Goal: Navigation & Orientation: Find specific page/section

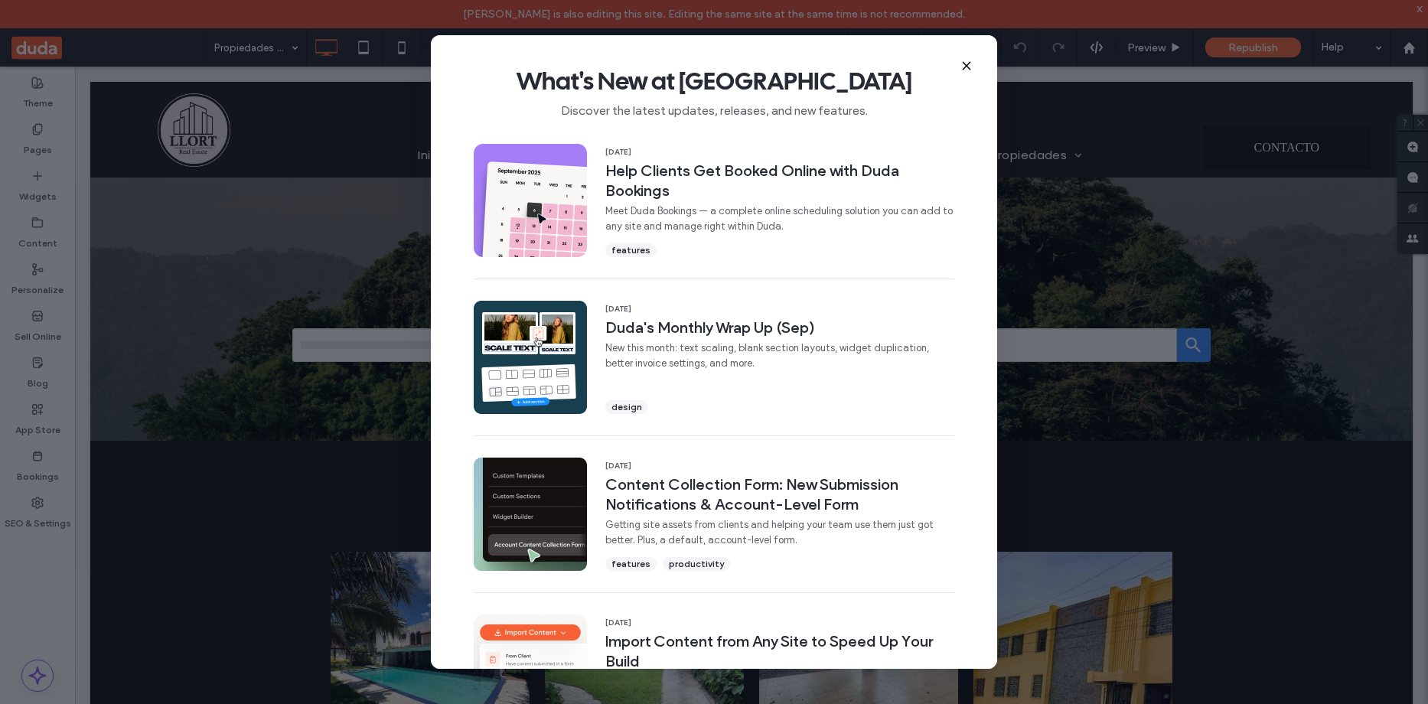
click at [965, 62] on icon at bounding box center [967, 66] width 12 height 12
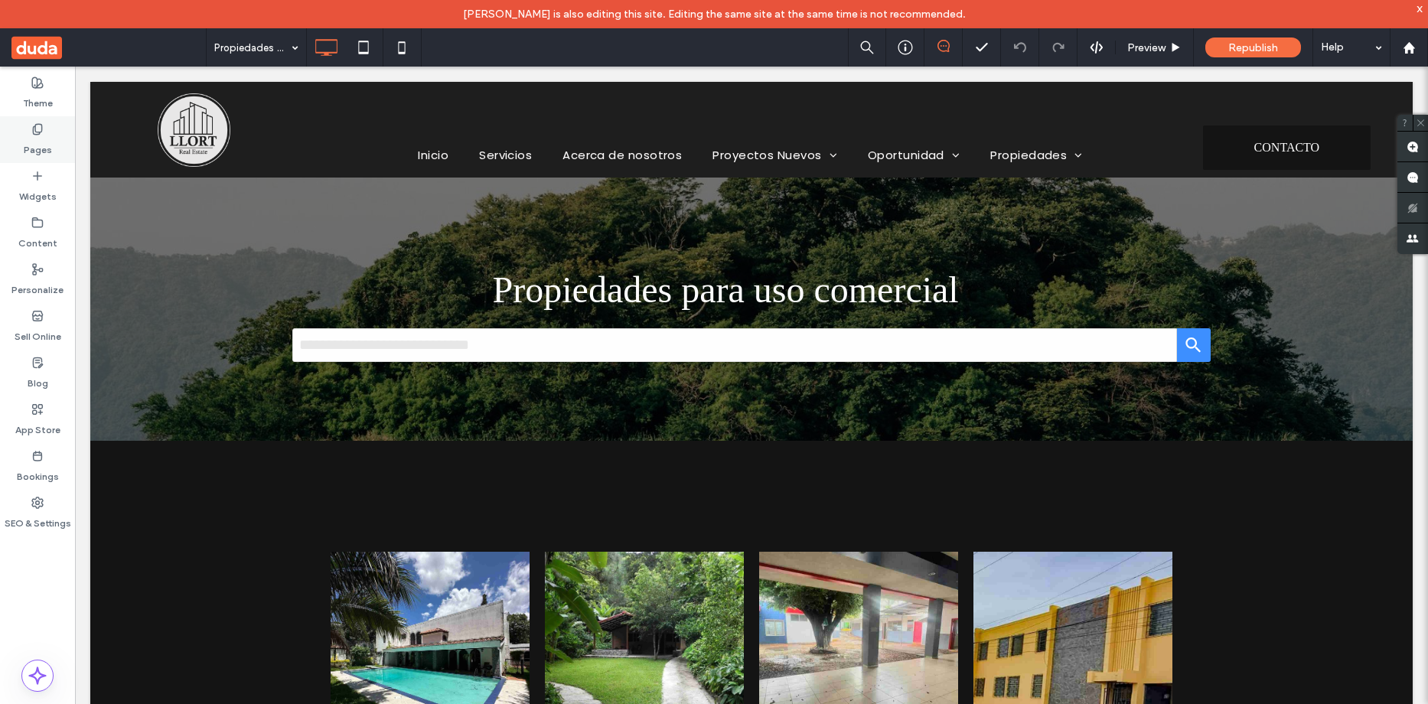
click at [30, 145] on label "Pages" at bounding box center [38, 145] width 28 height 21
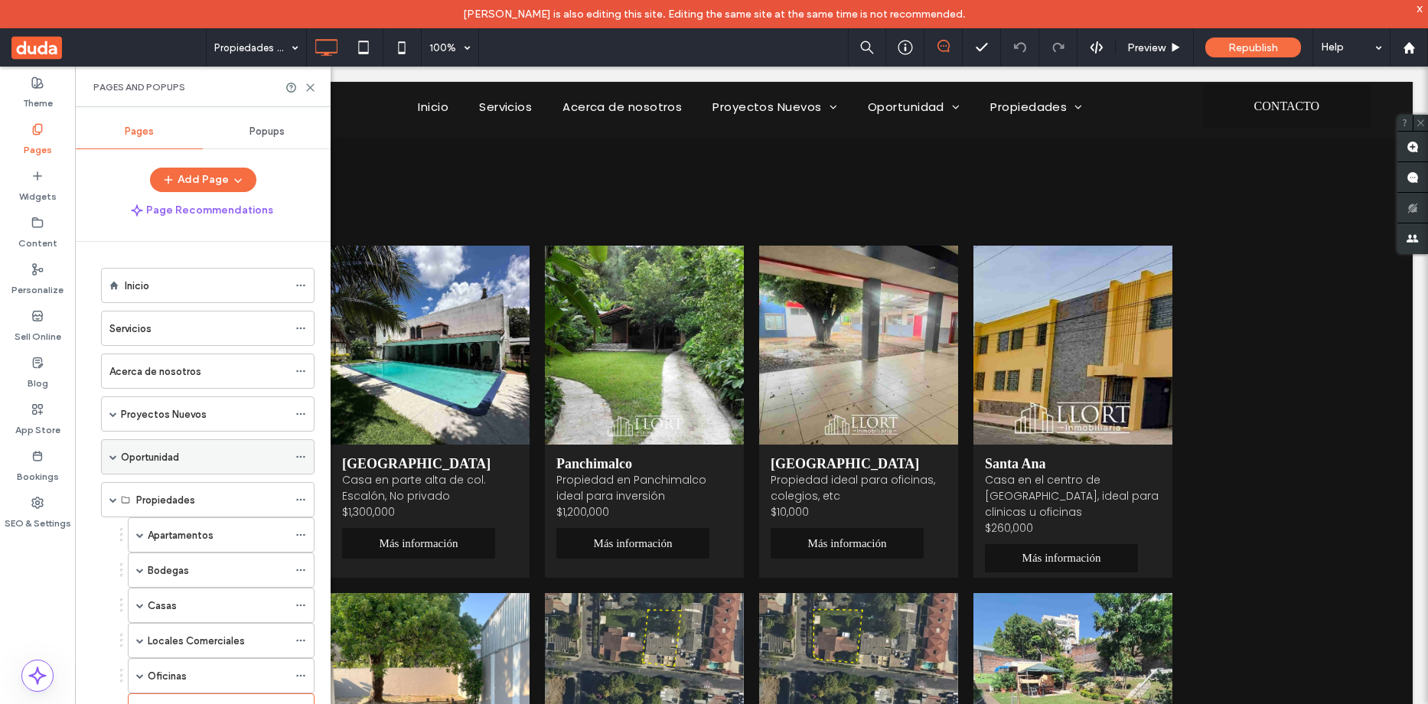
scroll to position [230, 0]
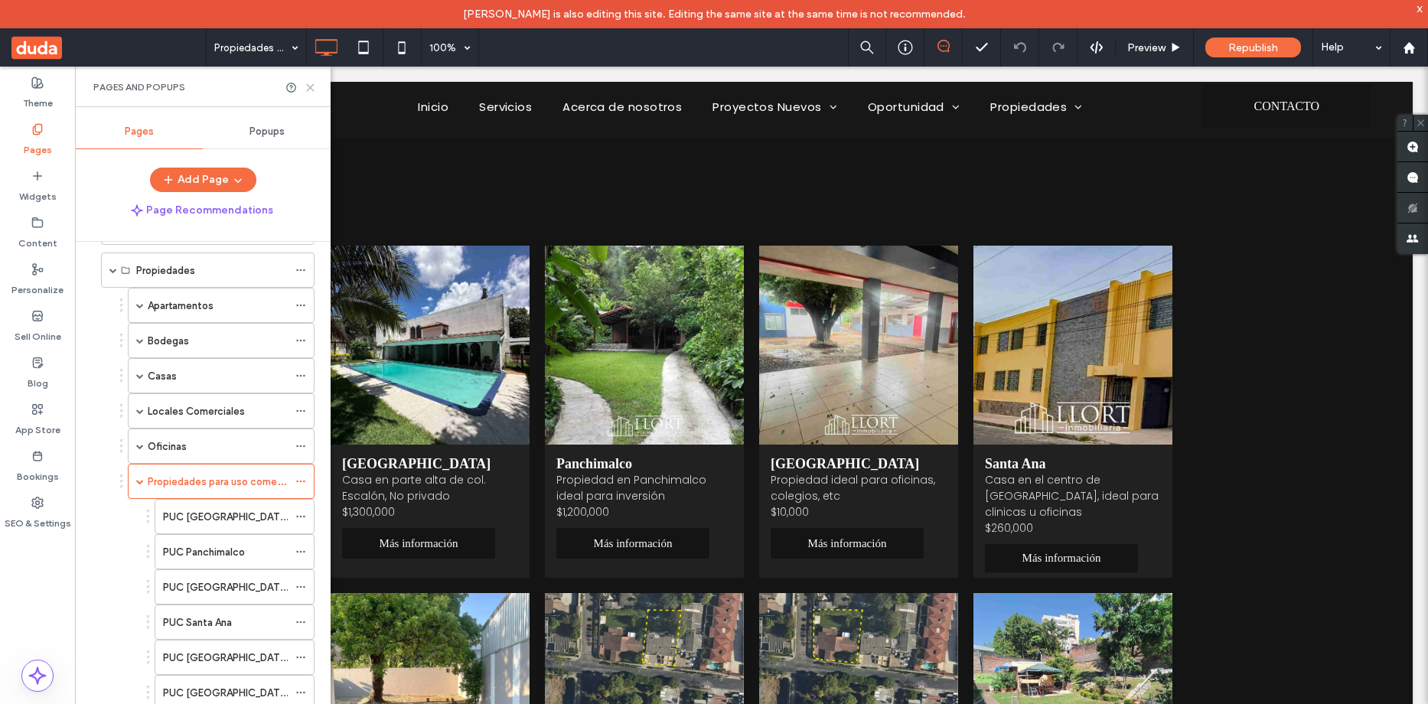
drag, startPoint x: 311, startPoint y: 86, endPoint x: 234, endPoint y: 21, distance: 100.9
click at [311, 86] on use at bounding box center [310, 87] width 7 height 7
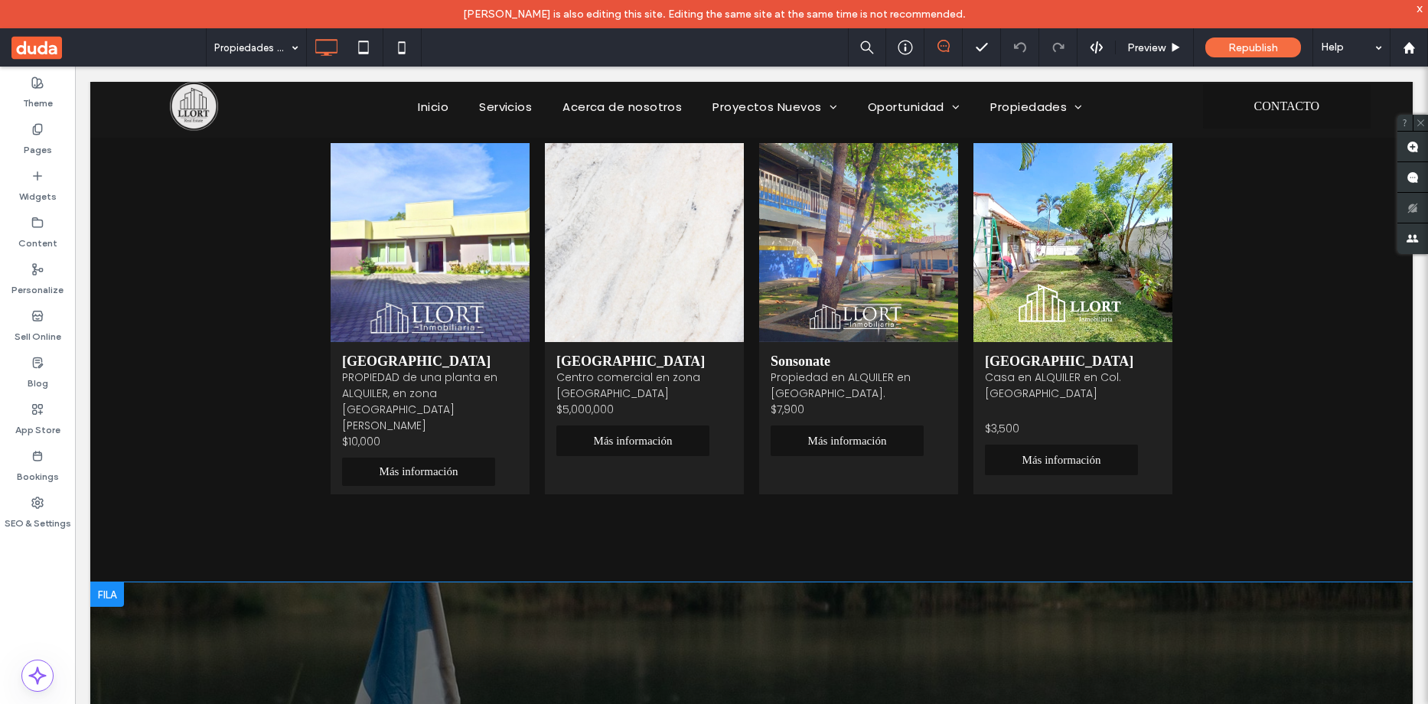
scroll to position [1394, 0]
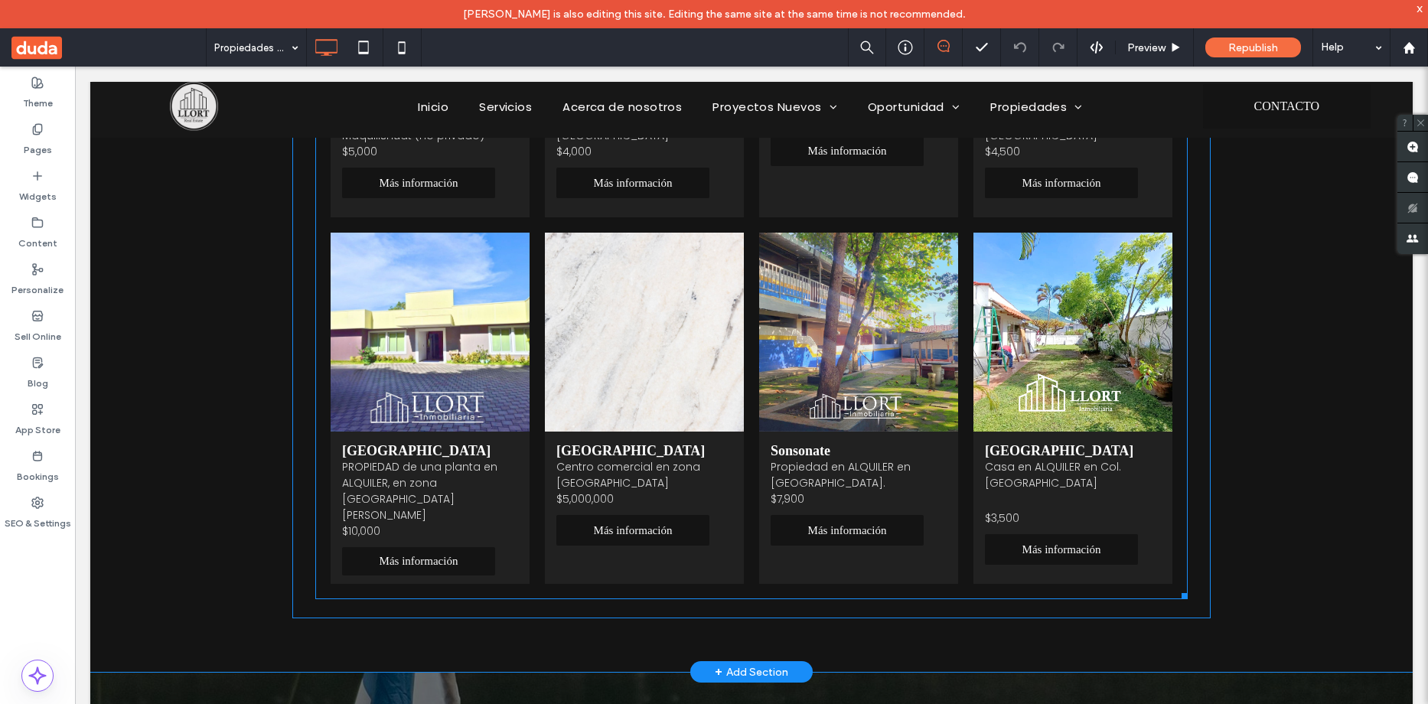
click at [1066, 510] on p "$3,500" at bounding box center [1073, 518] width 176 height 16
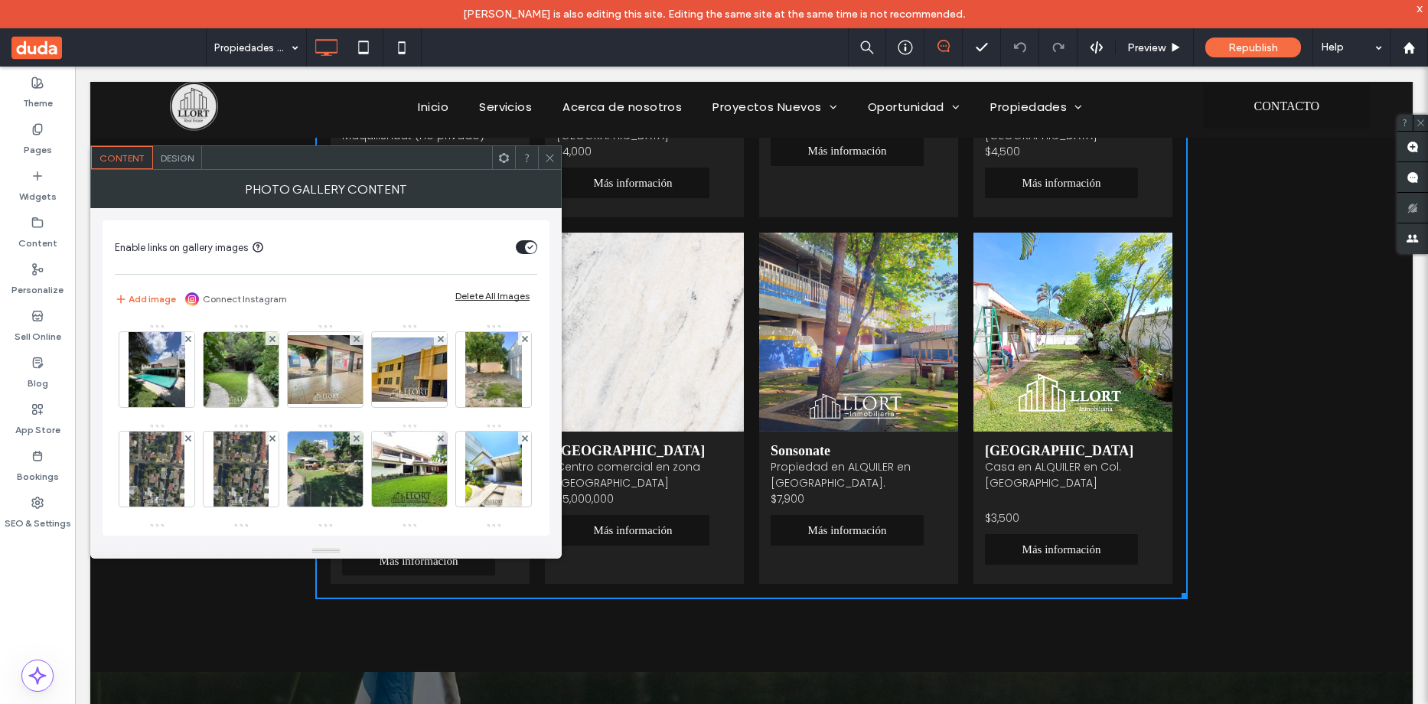
scroll to position [1853, 0]
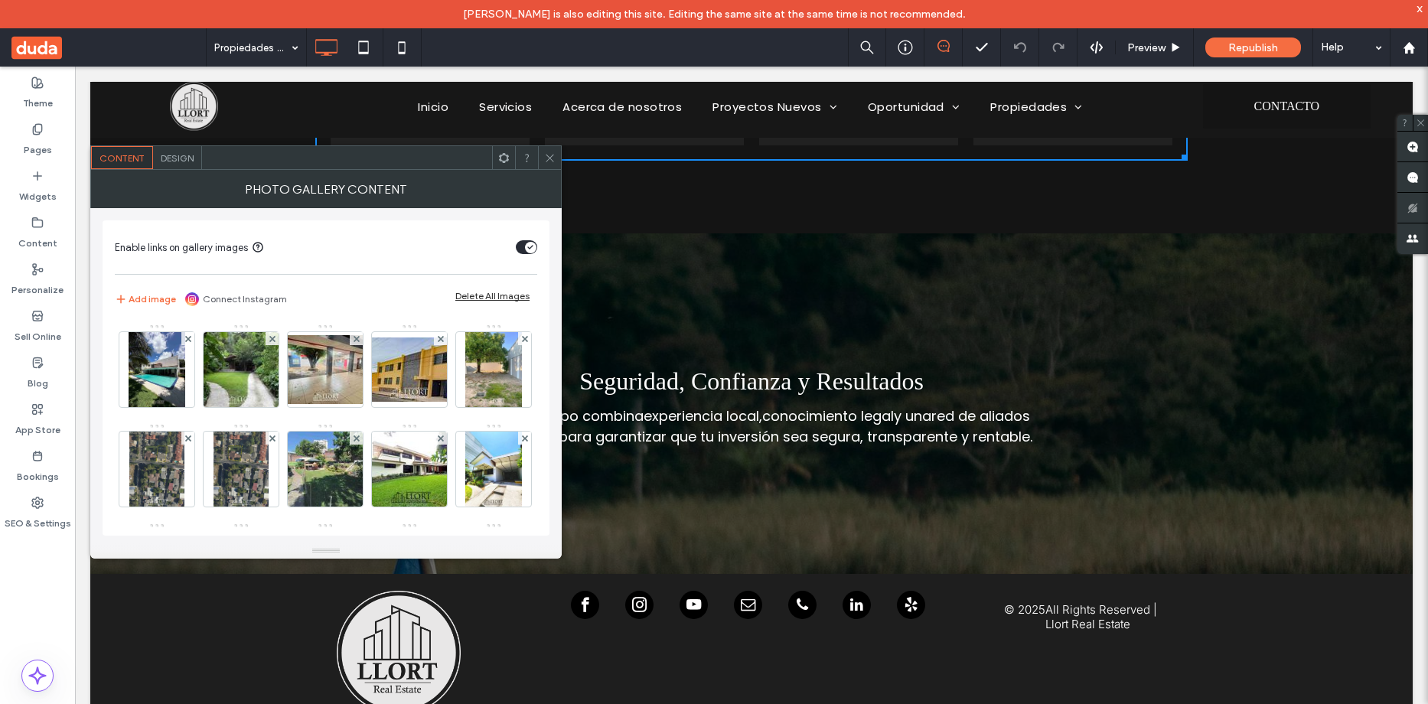
click at [549, 159] on use at bounding box center [550, 158] width 8 height 8
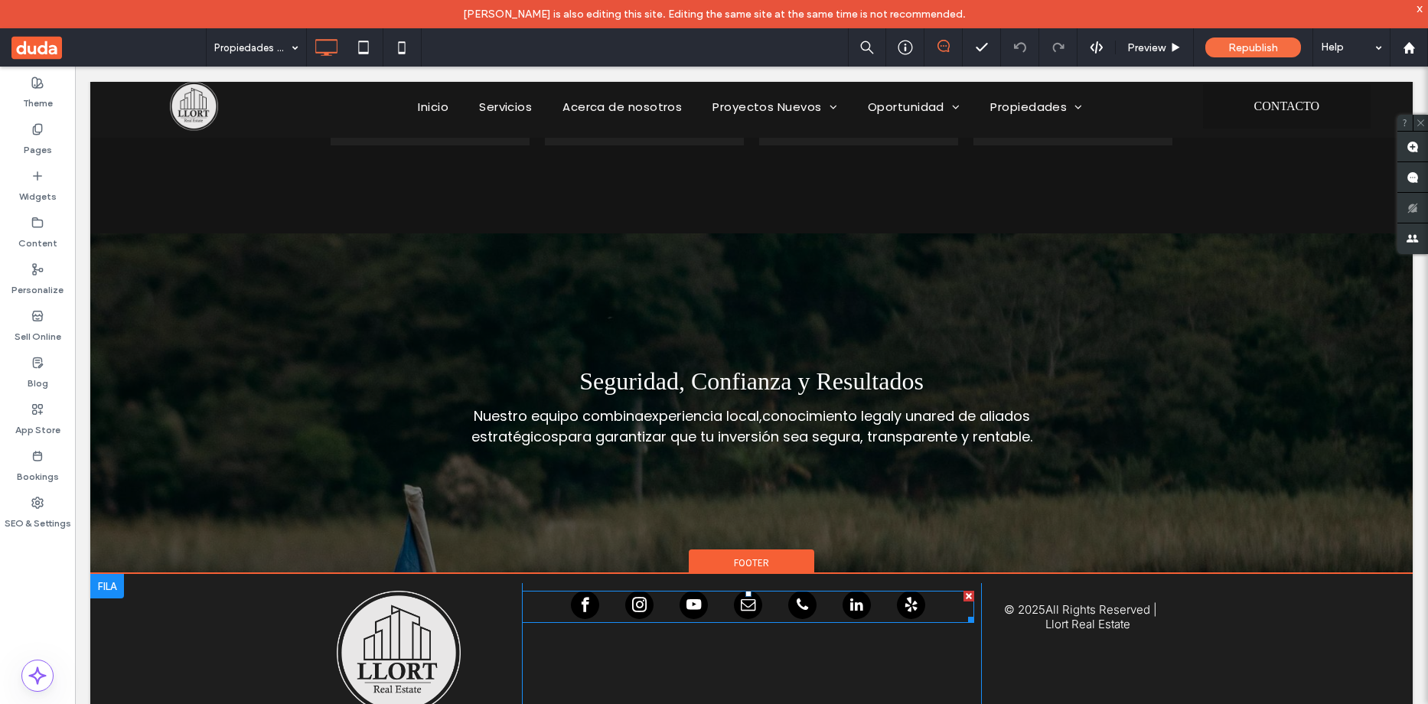
click at [852, 609] on span "linkedin" at bounding box center [857, 605] width 28 height 28
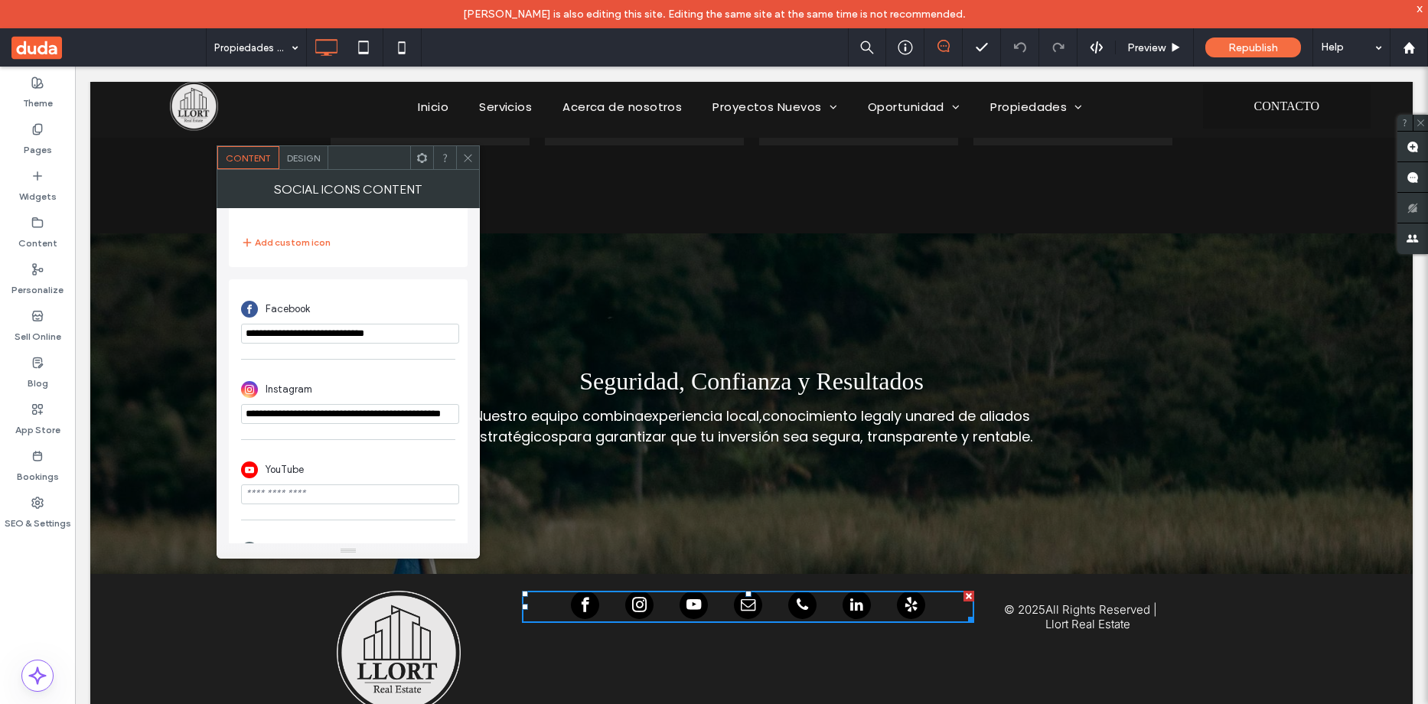
scroll to position [306, 0]
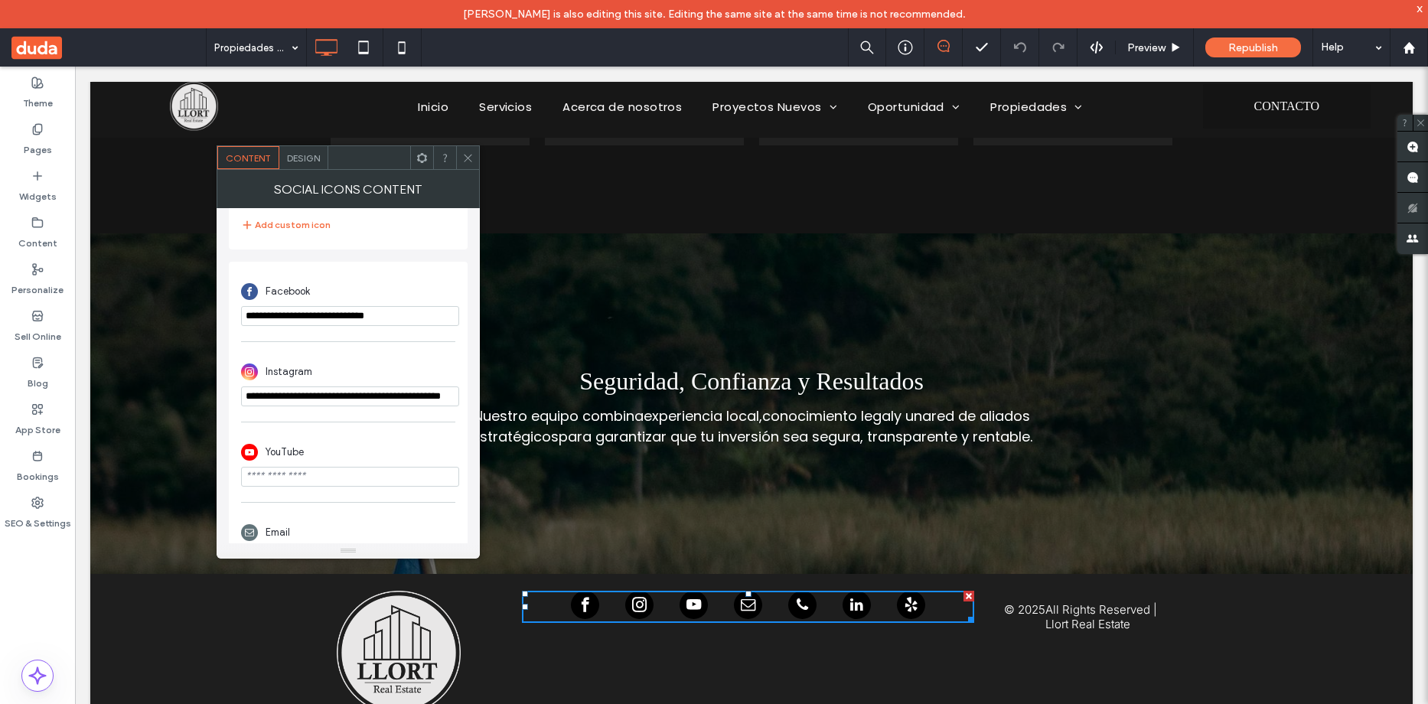
drag, startPoint x: 416, startPoint y: 316, endPoint x: 227, endPoint y: 322, distance: 189.1
click at [227, 322] on div "**********" at bounding box center [348, 375] width 263 height 335
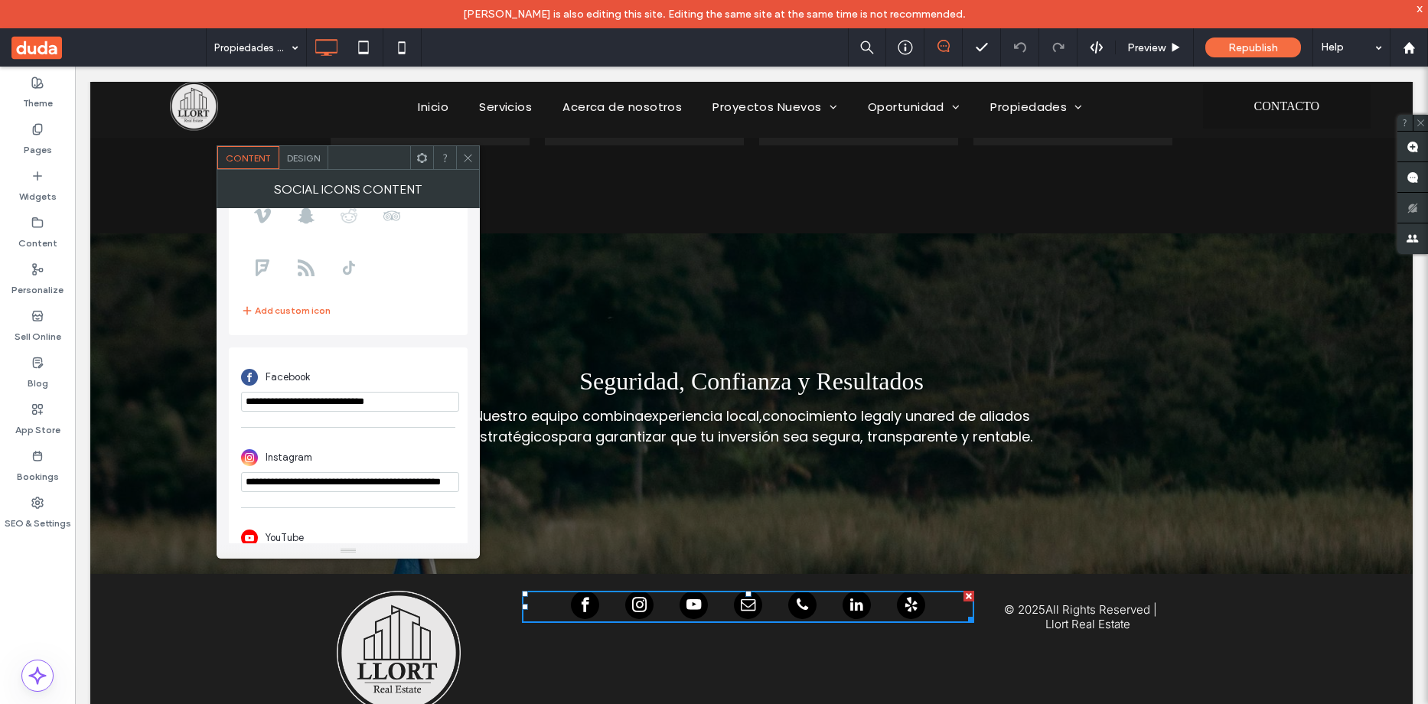
scroll to position [0, 0]
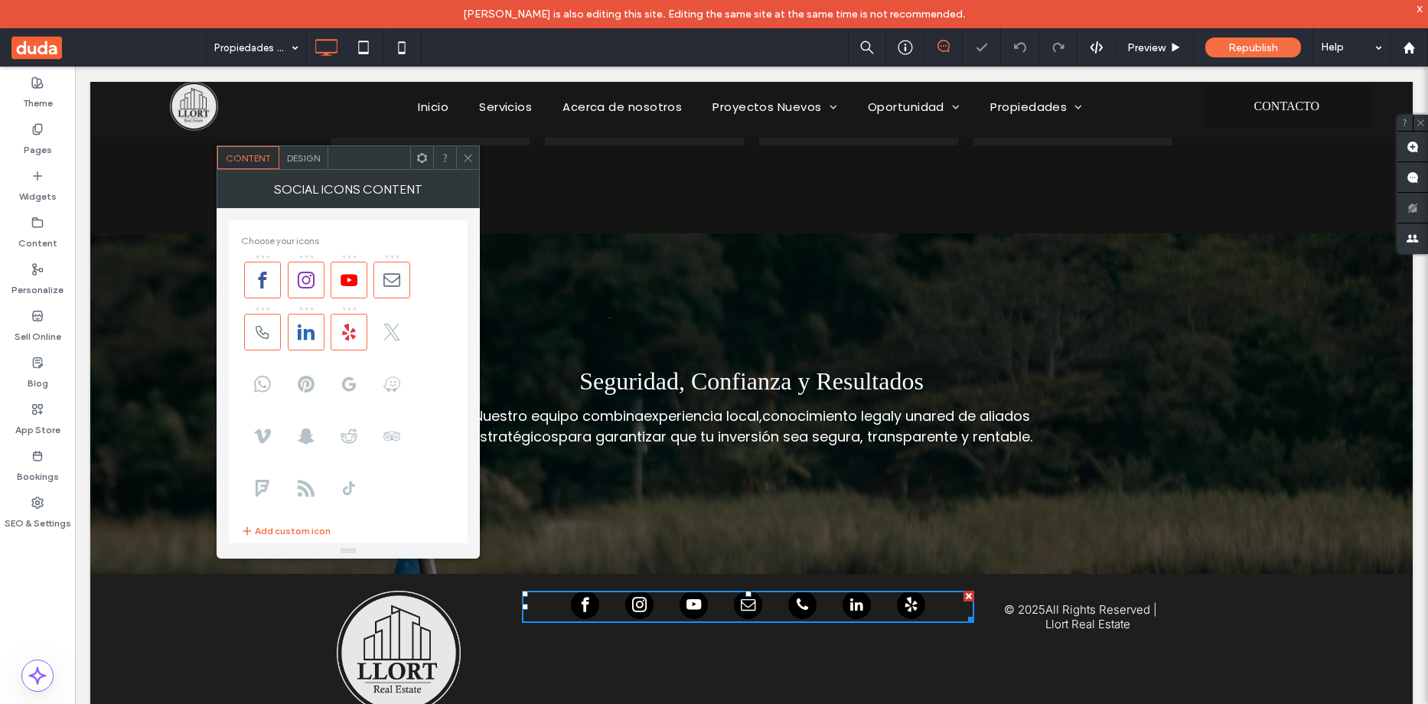
click at [466, 153] on icon at bounding box center [467, 157] width 11 height 11
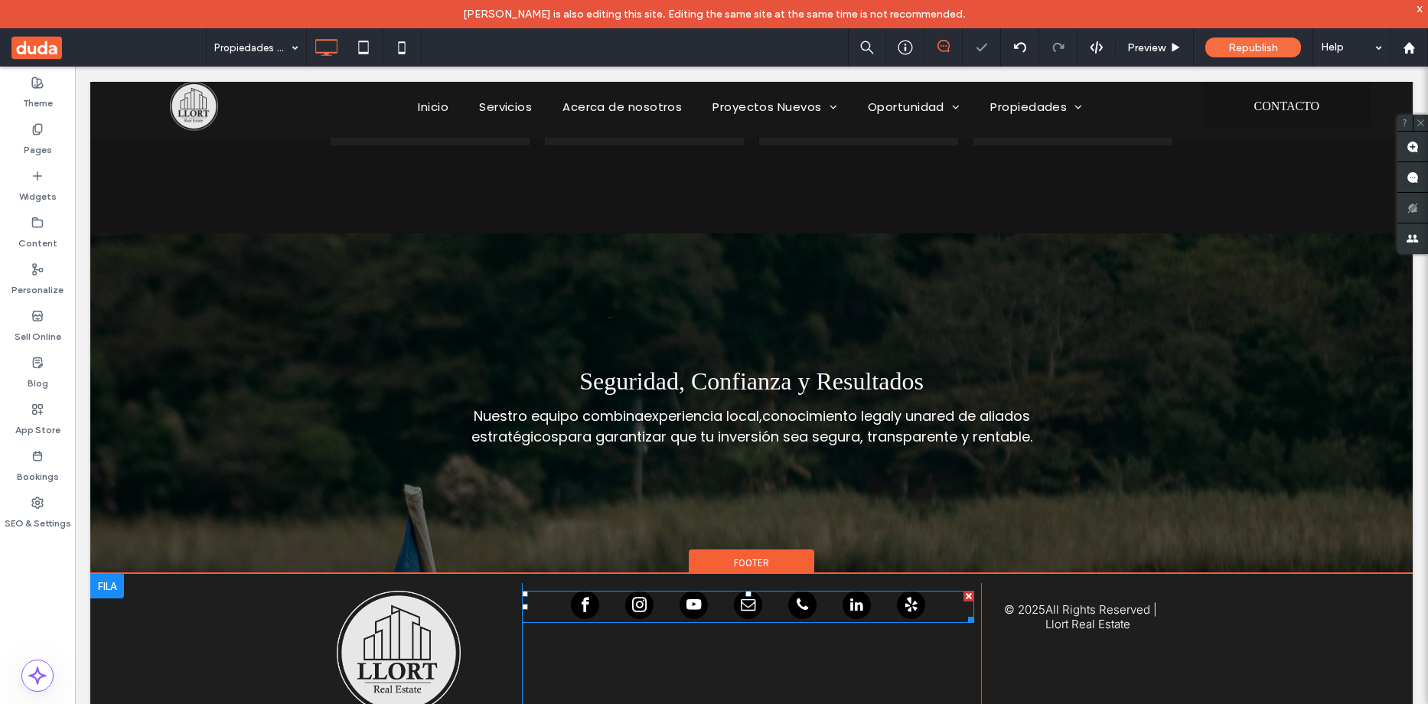
click at [709, 608] on div at bounding box center [748, 607] width 354 height 32
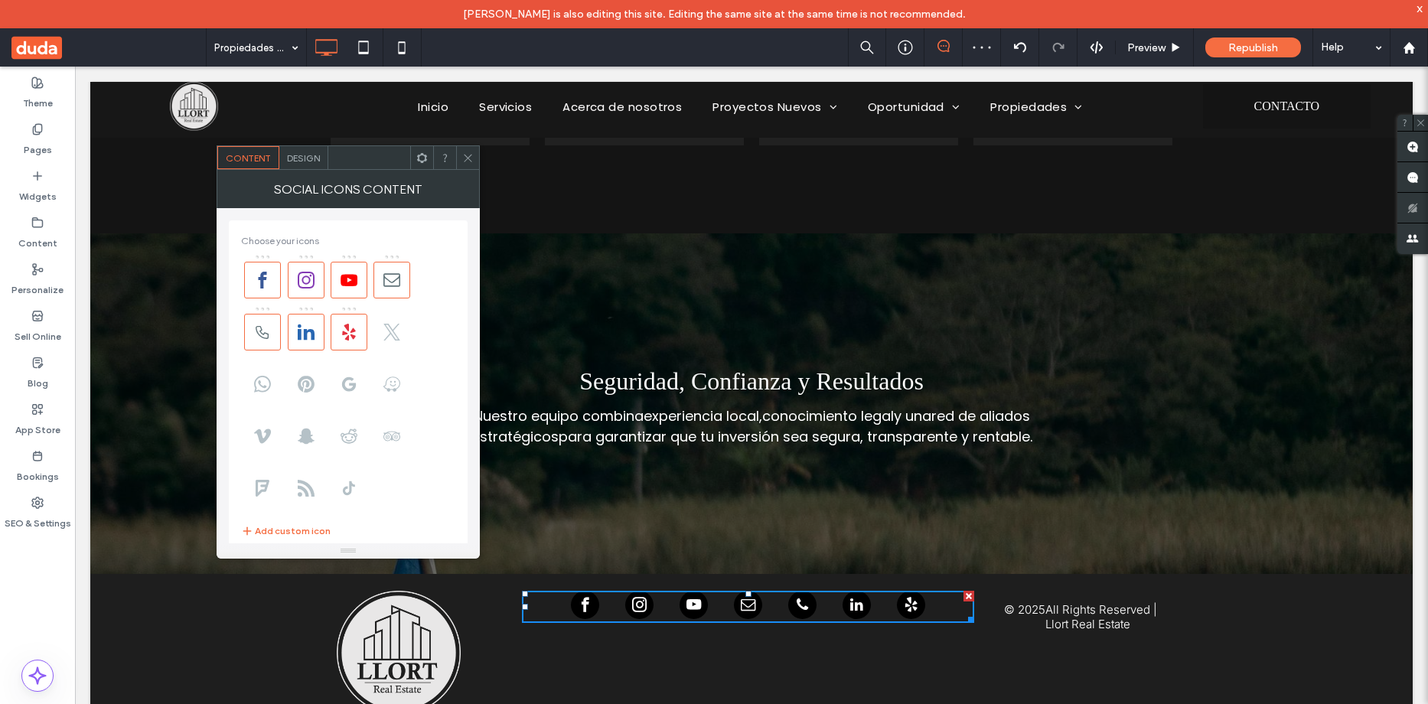
click at [739, 605] on span "email" at bounding box center [748, 605] width 28 height 28
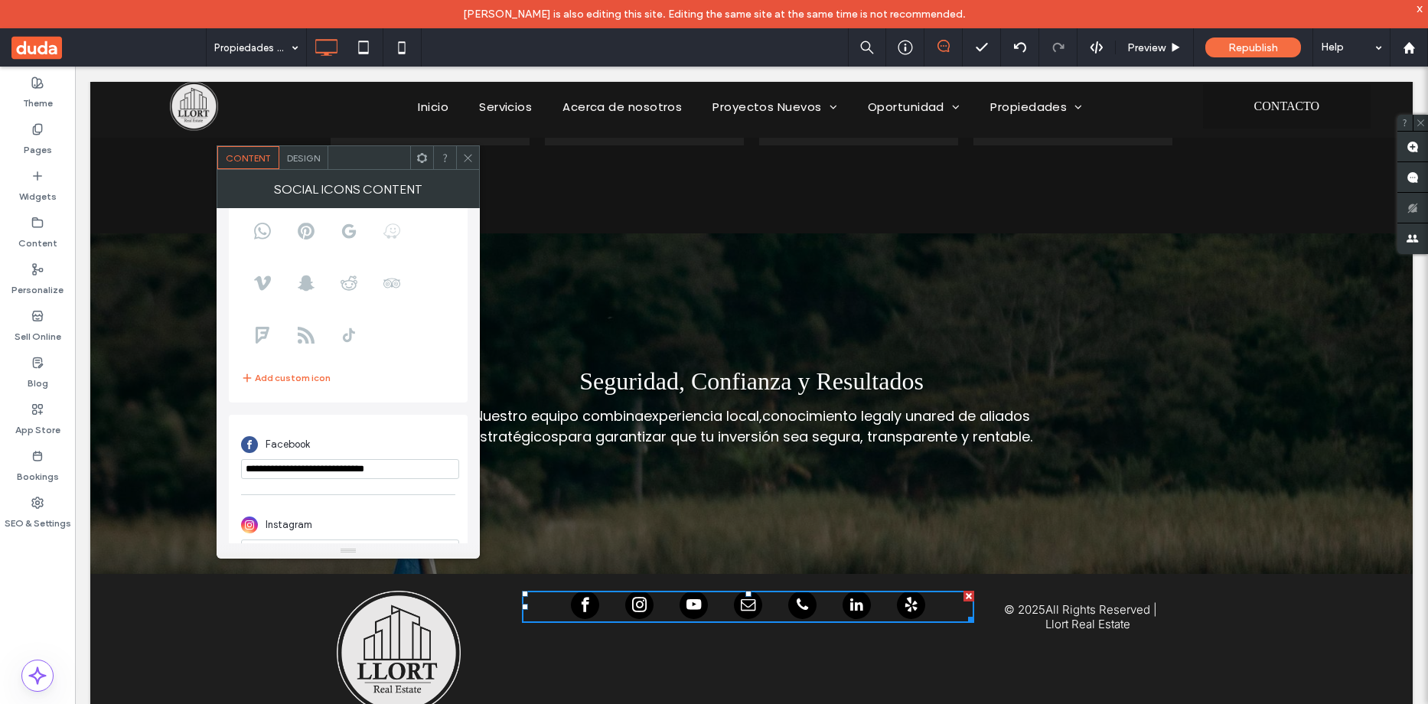
scroll to position [230, 0]
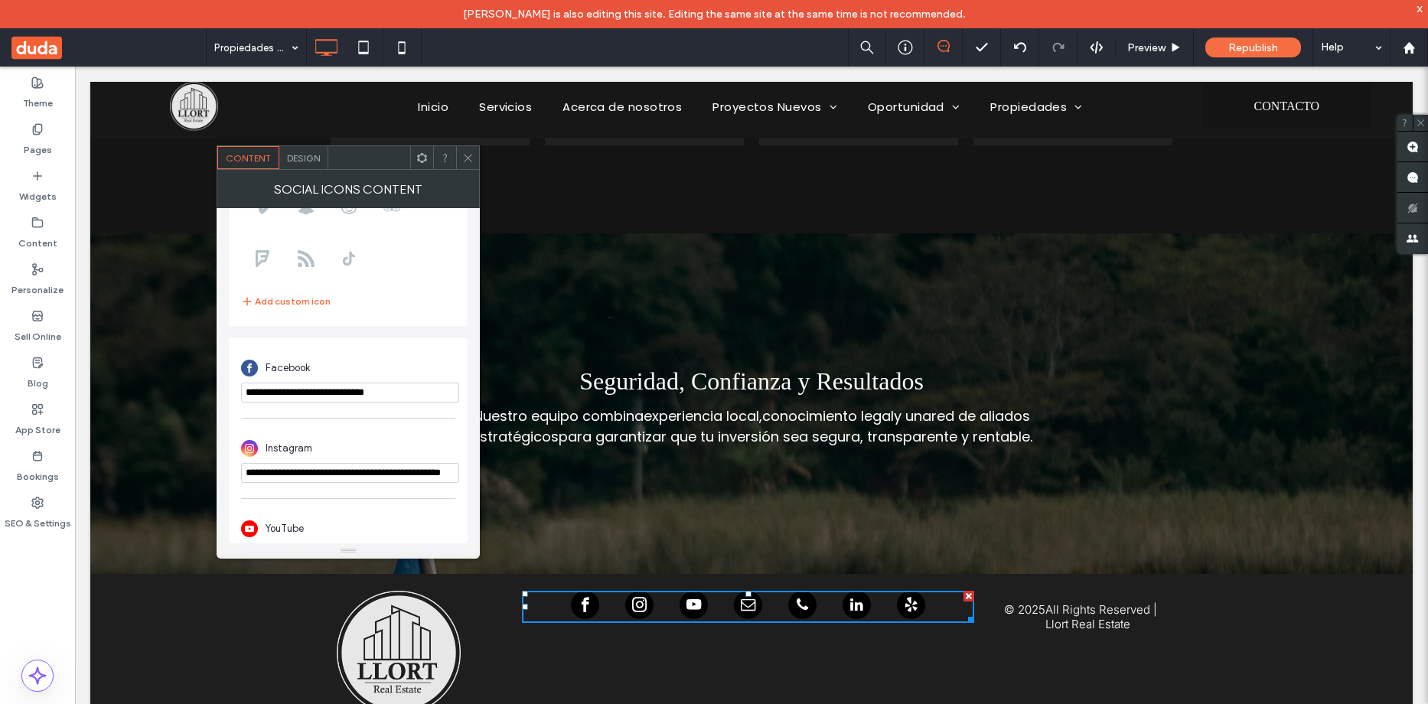
drag, startPoint x: 512, startPoint y: 460, endPoint x: 215, endPoint y: 409, distance: 301.4
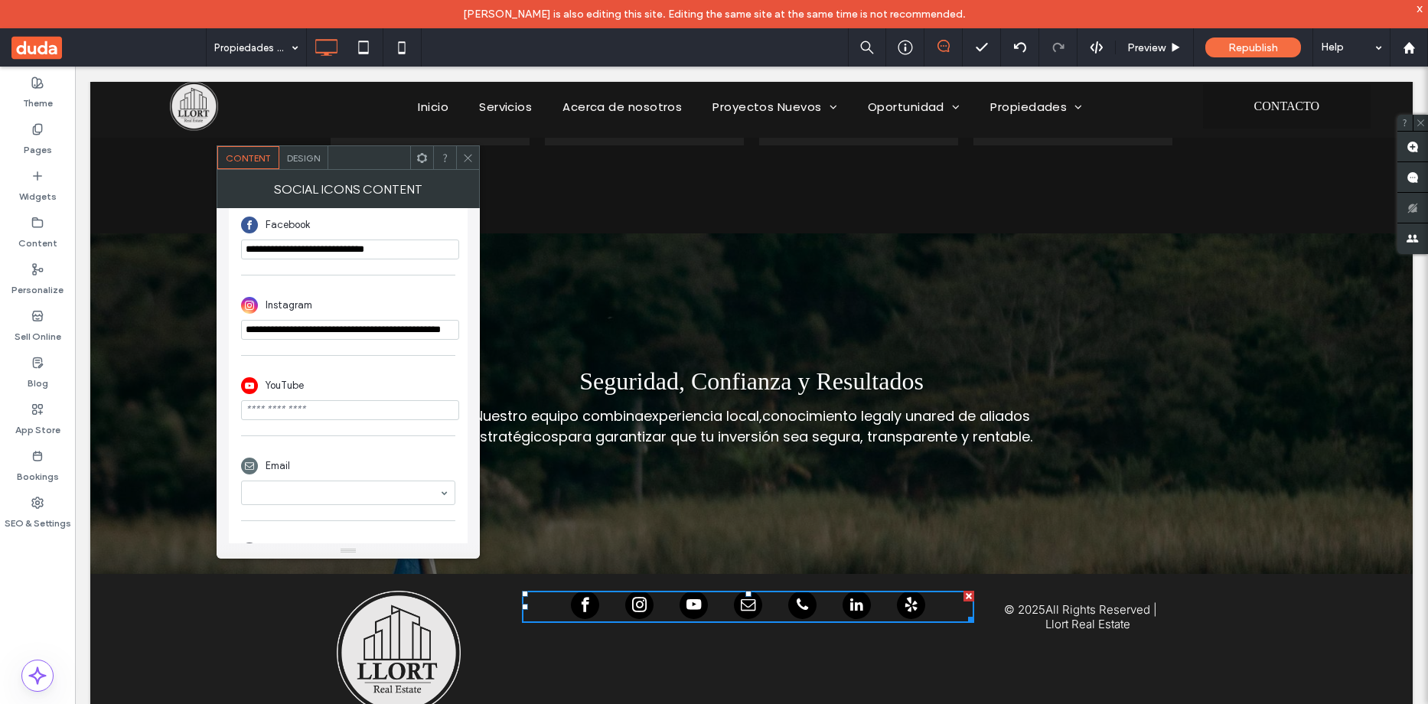
scroll to position [383, 0]
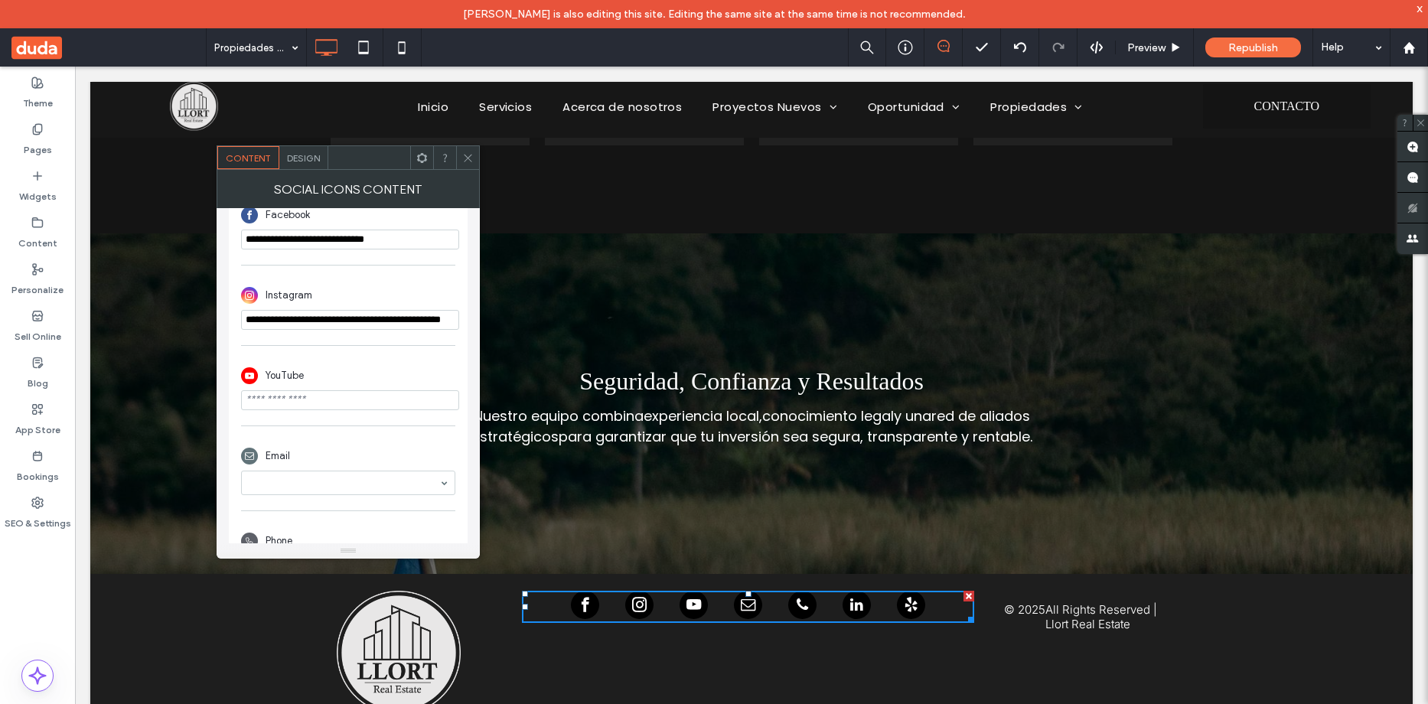
click at [396, 325] on input "**********" at bounding box center [350, 320] width 218 height 20
click at [366, 406] on input "url" at bounding box center [350, 400] width 218 height 20
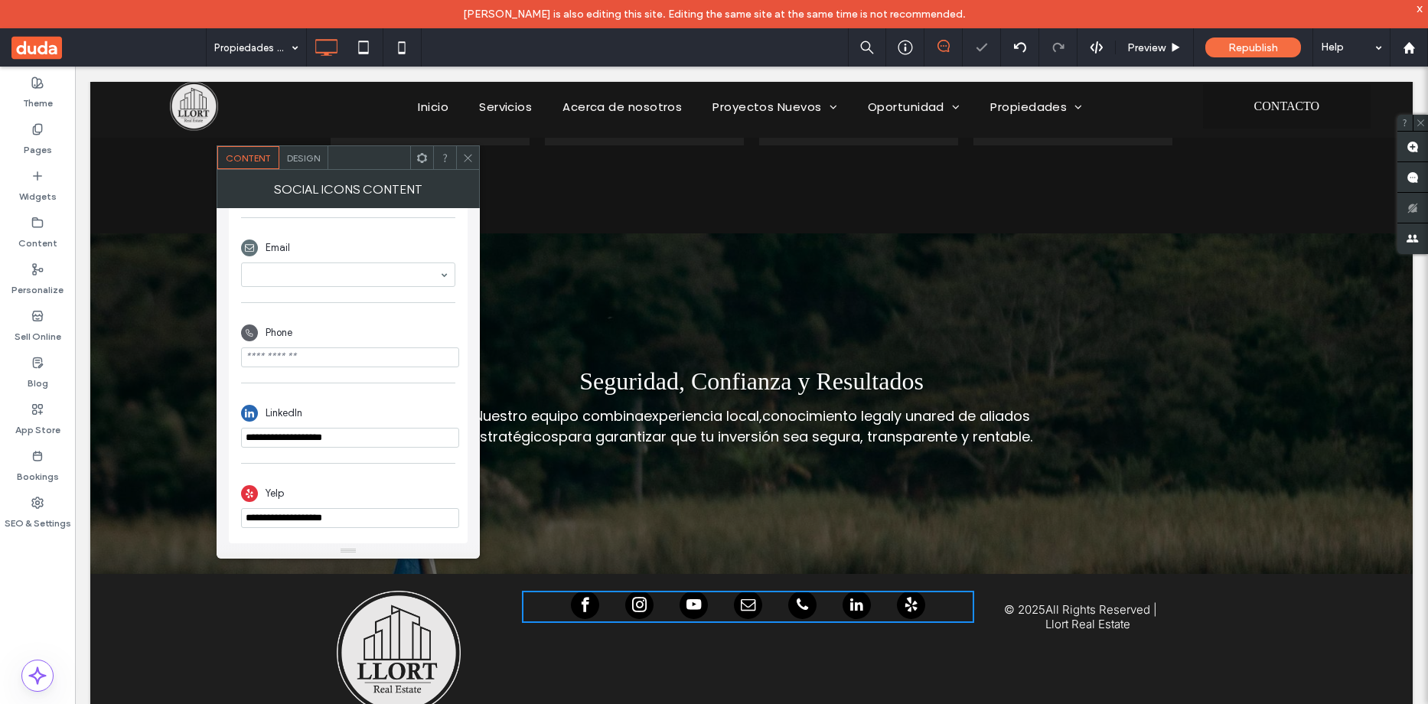
scroll to position [595, 0]
drag, startPoint x: 469, startPoint y: 155, endPoint x: 649, endPoint y: 455, distance: 349.1
click at [469, 155] on icon at bounding box center [467, 157] width 11 height 11
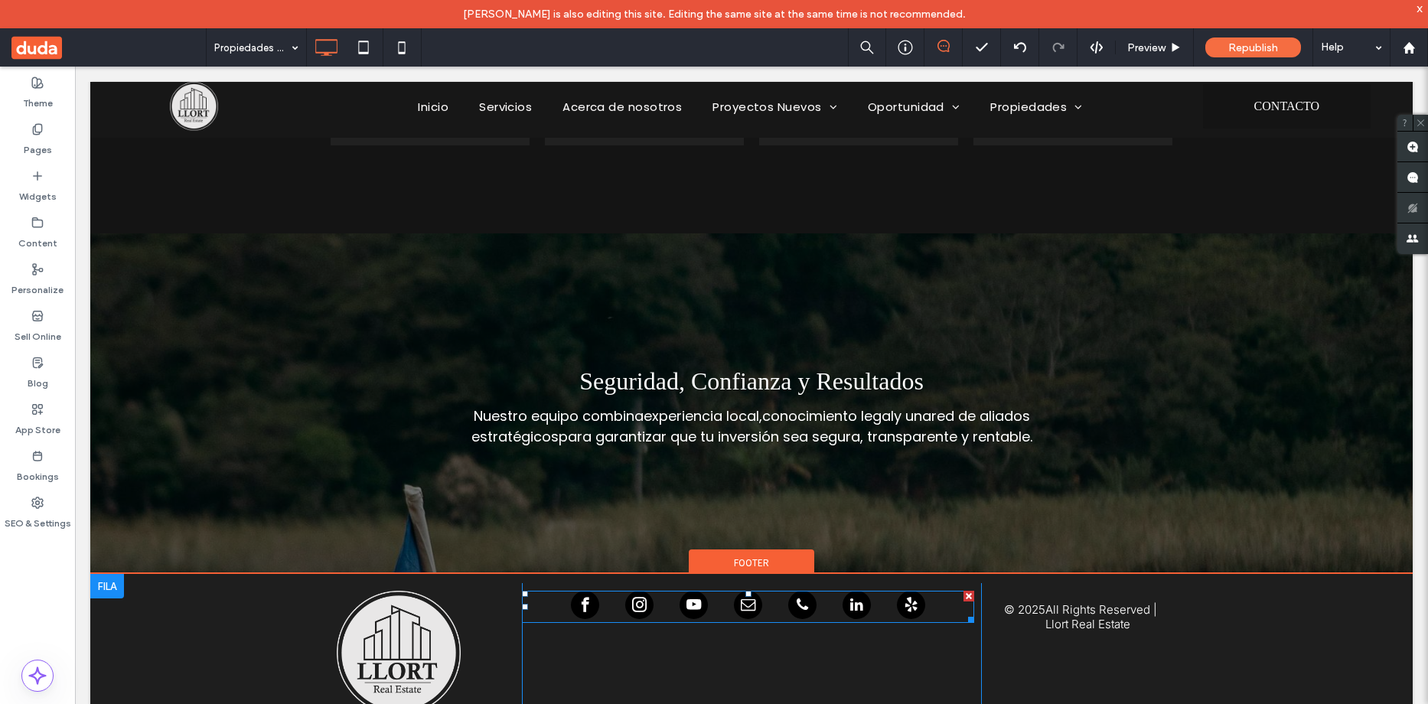
click at [739, 610] on span "email" at bounding box center [748, 605] width 28 height 28
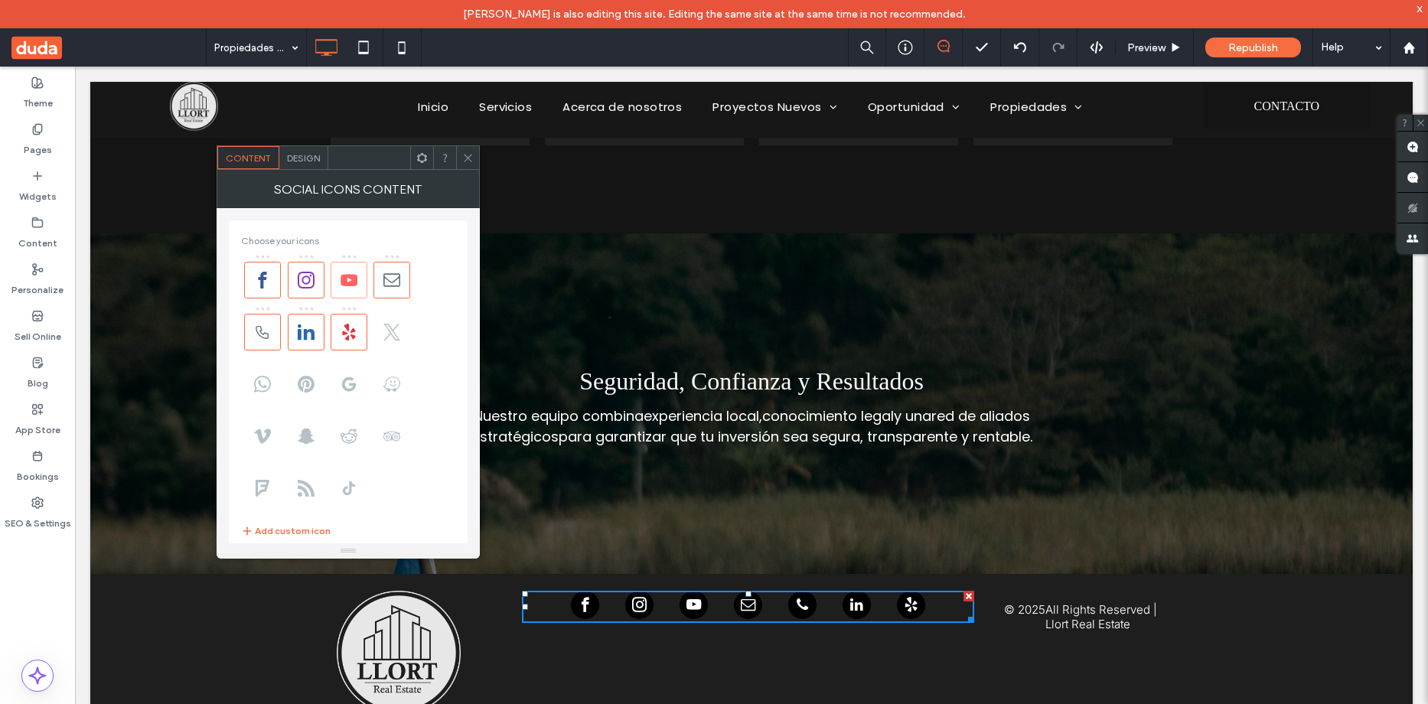
click at [351, 279] on use at bounding box center [349, 279] width 17 height 11
click at [350, 281] on icon at bounding box center [349, 280] width 17 height 17
click at [266, 278] on use at bounding box center [263, 280] width 8 height 17
click at [255, 282] on icon at bounding box center [262, 280] width 17 height 17
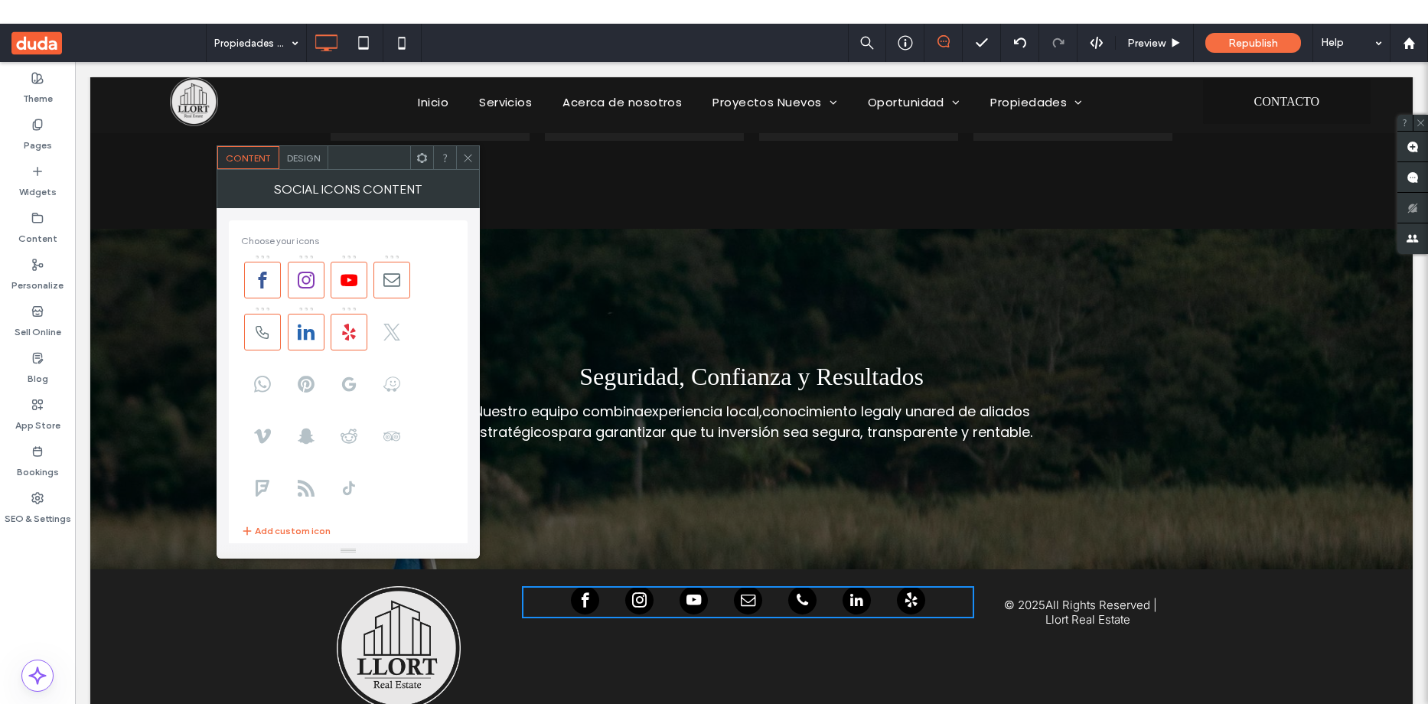
click at [468, 161] on icon at bounding box center [467, 157] width 11 height 11
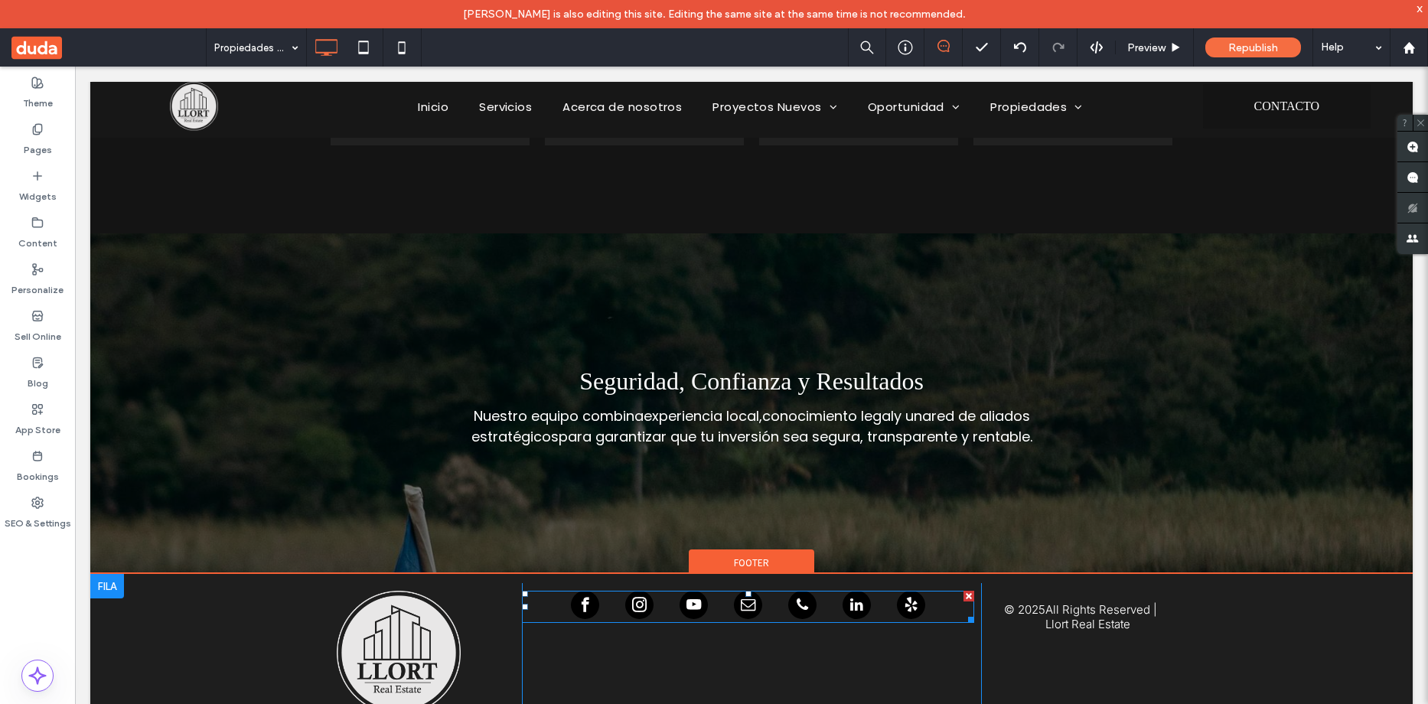
click at [740, 607] on span "email" at bounding box center [748, 605] width 28 height 28
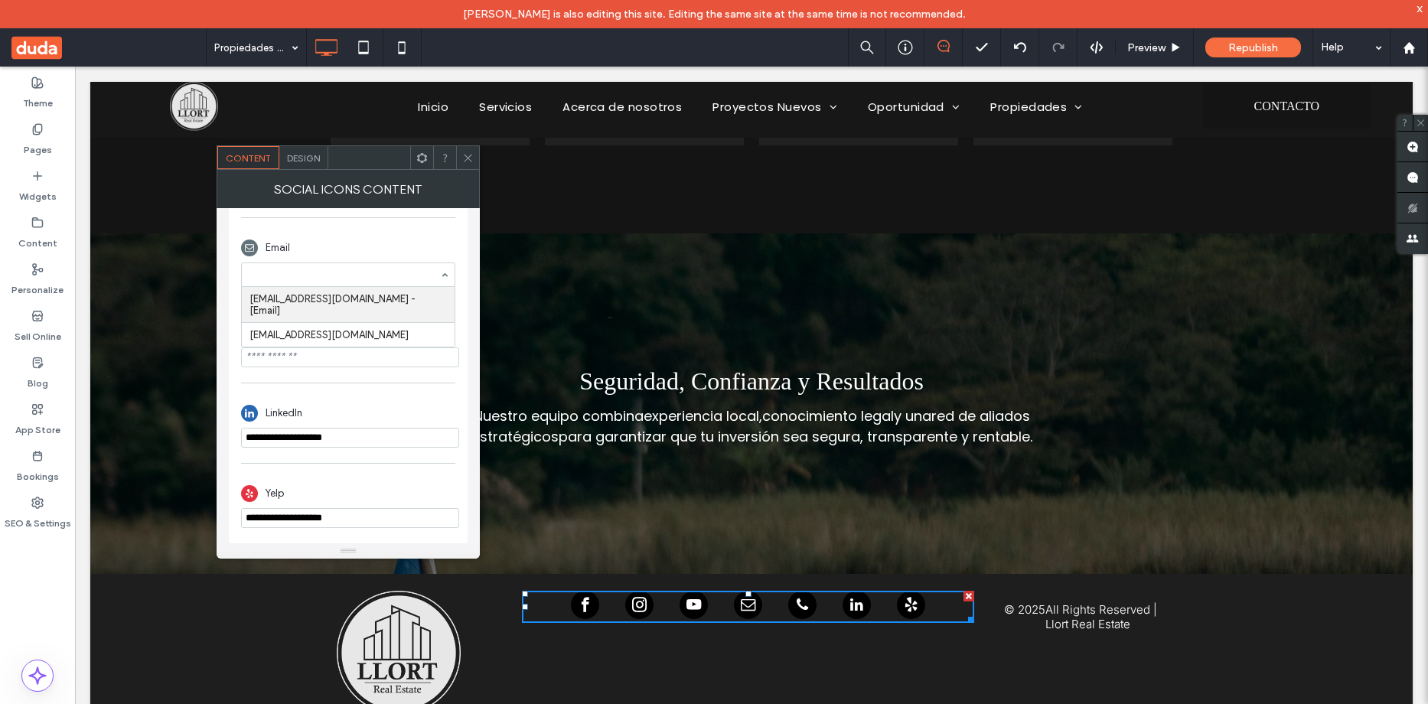
click at [467, 154] on icon at bounding box center [467, 157] width 11 height 11
